Goal: Information Seeking & Learning: Learn about a topic

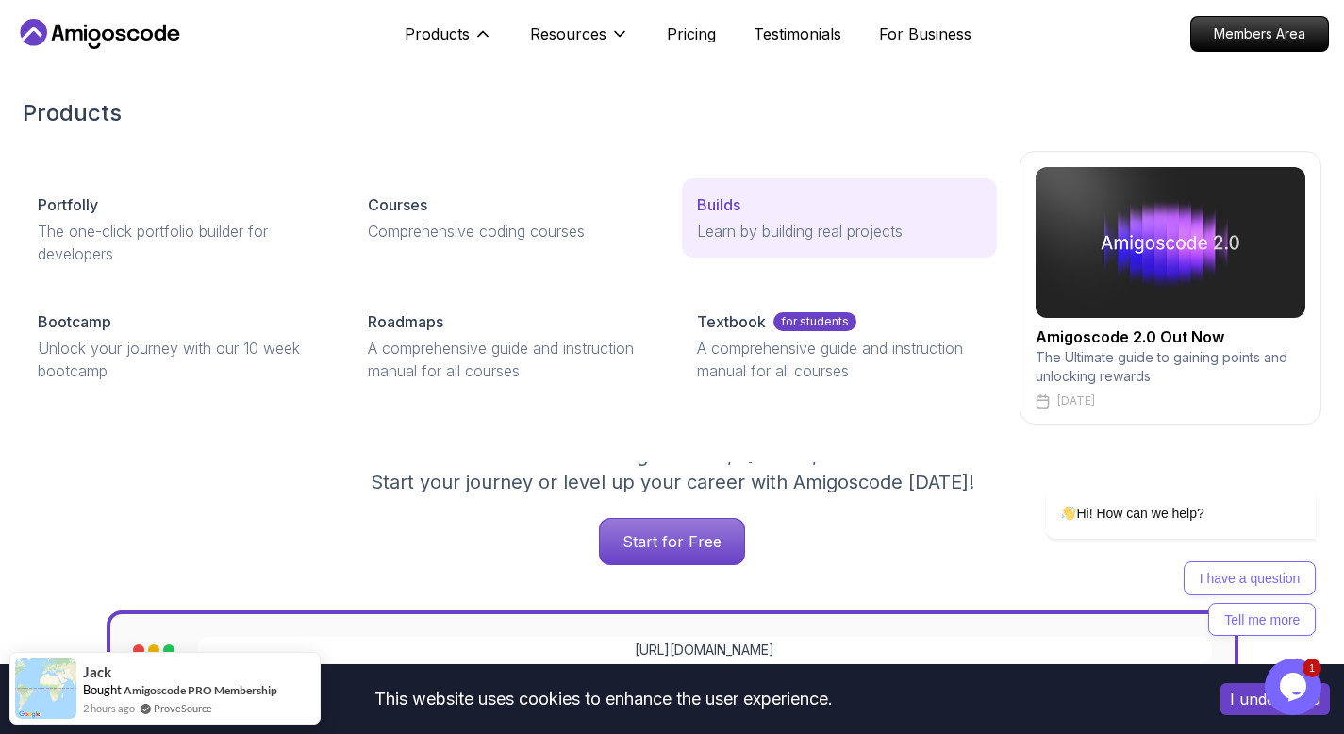
click at [759, 216] on link "Builds Learn by building real projects" at bounding box center [839, 217] width 315 height 79
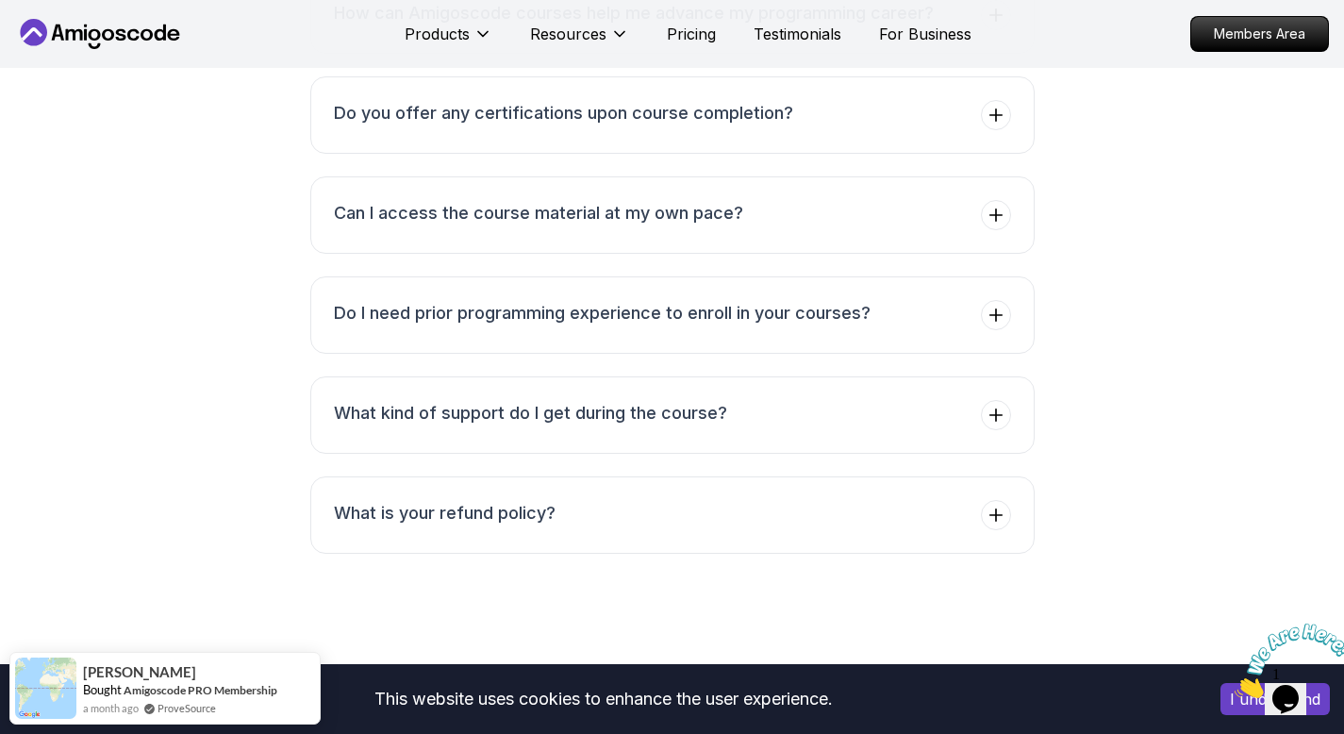
scroll to position [3733, 0]
click at [653, 208] on h3 "Can I access the course material at my own pace?" at bounding box center [538, 212] width 409 height 26
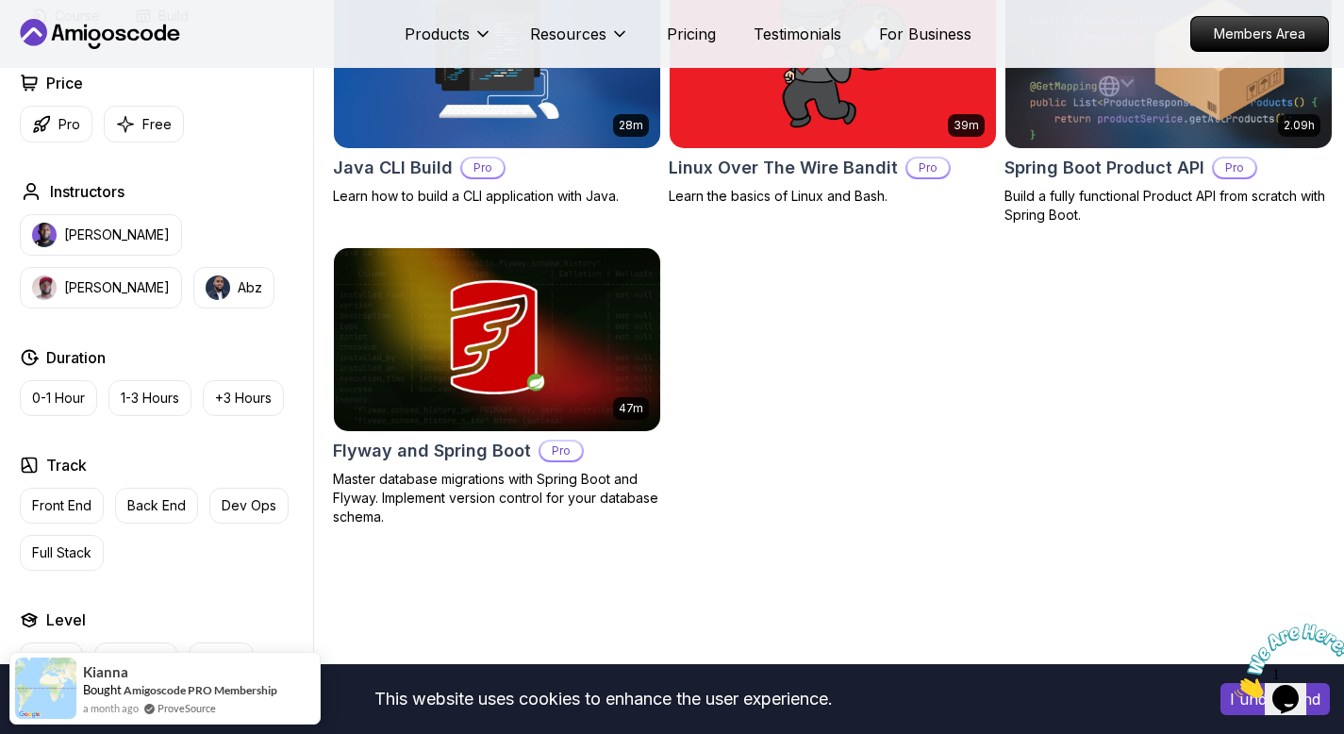
scroll to position [0, 0]
